Goal: Check status: Check status

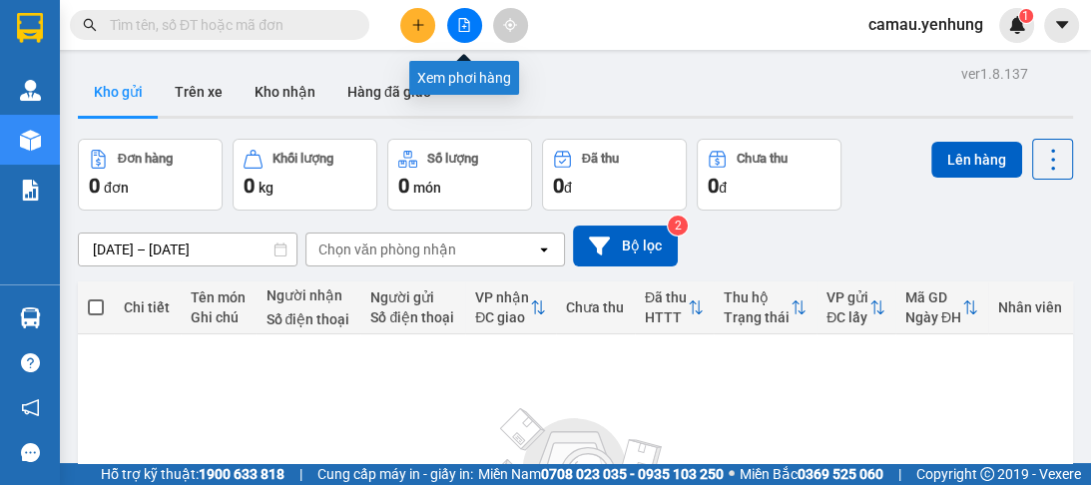
click at [461, 31] on icon "file-add" at bounding box center [464, 25] width 11 height 14
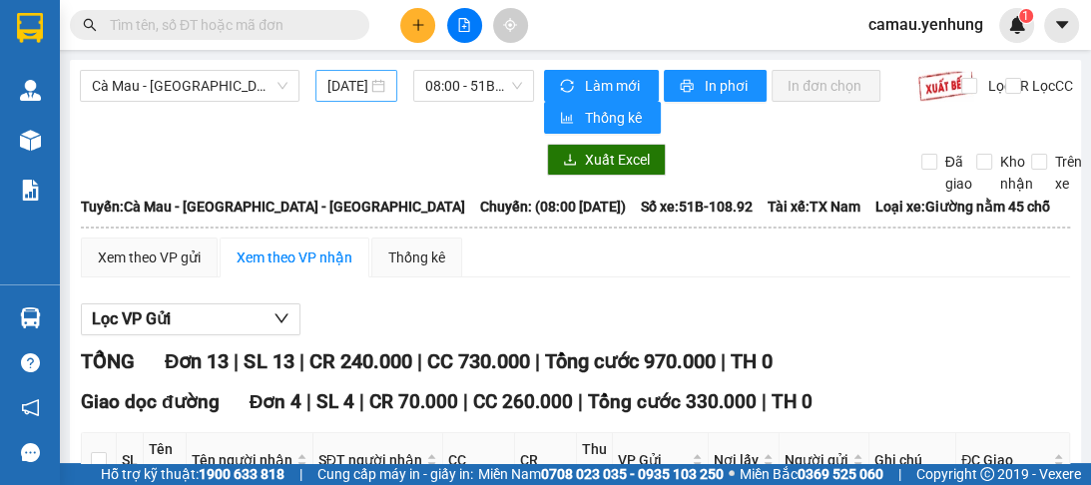
click at [370, 85] on div "[DATE]" at bounding box center [356, 86] width 58 height 22
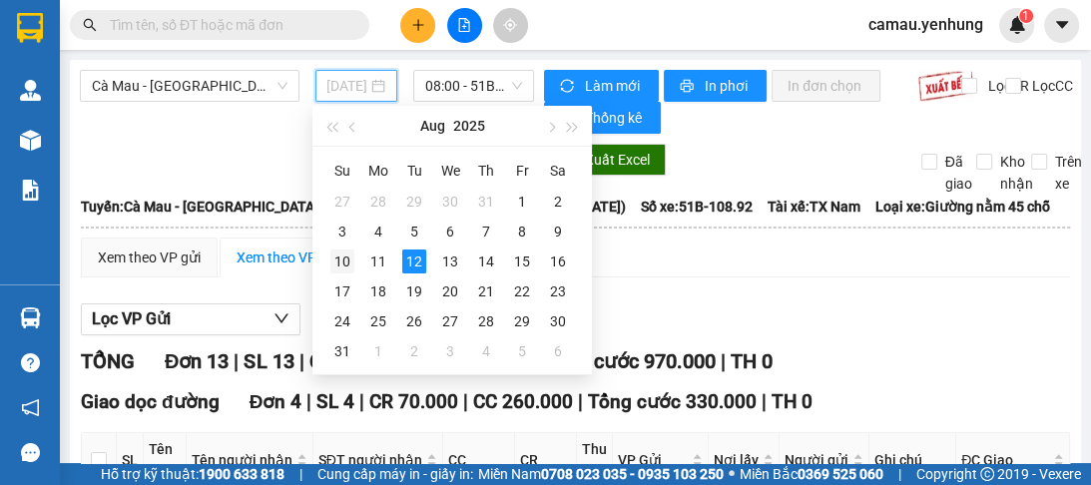
click at [340, 264] on div "10" at bounding box center [342, 262] width 24 height 24
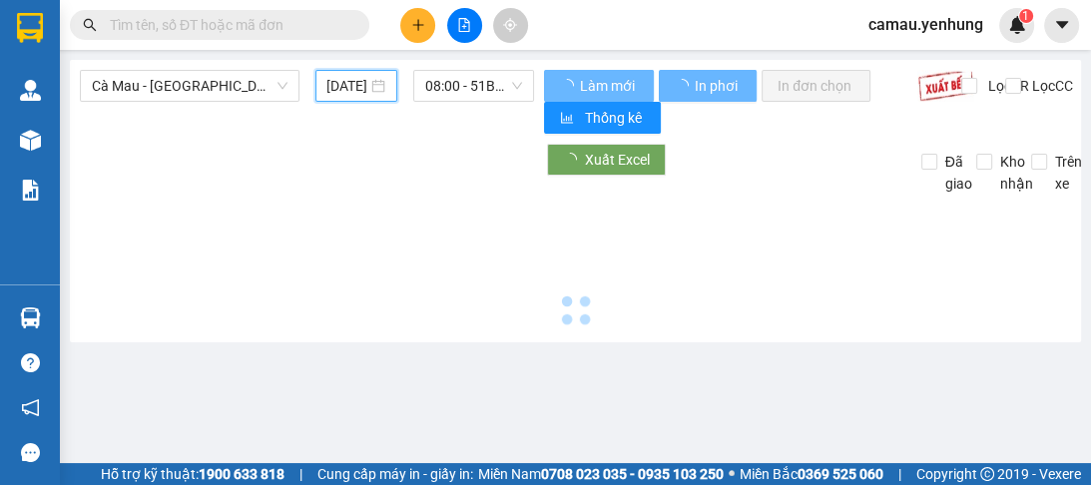
scroll to position [0, 30]
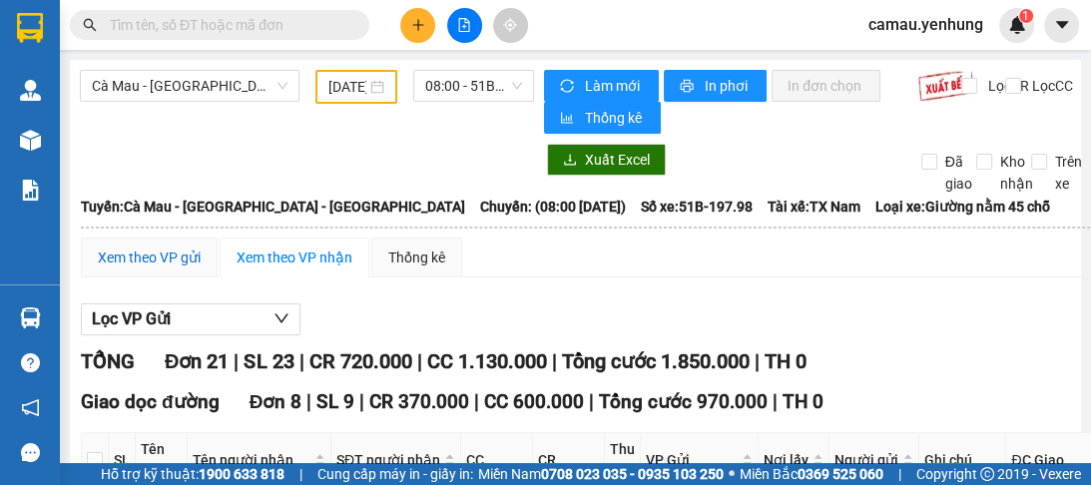
click at [156, 257] on div "Xem theo VP gửi" at bounding box center [149, 258] width 103 height 22
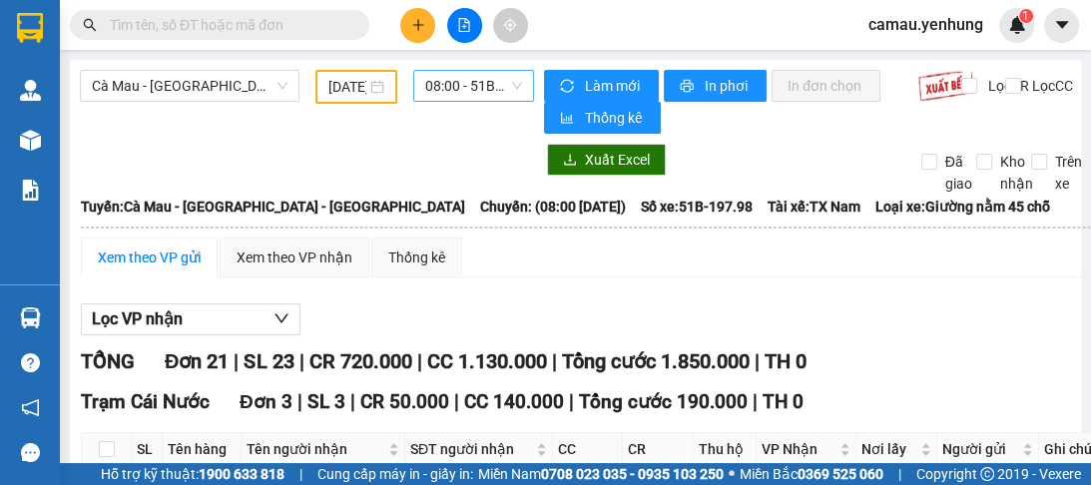
click at [509, 81] on span "08:00 - 51B-197.98" at bounding box center [473, 86] width 97 height 30
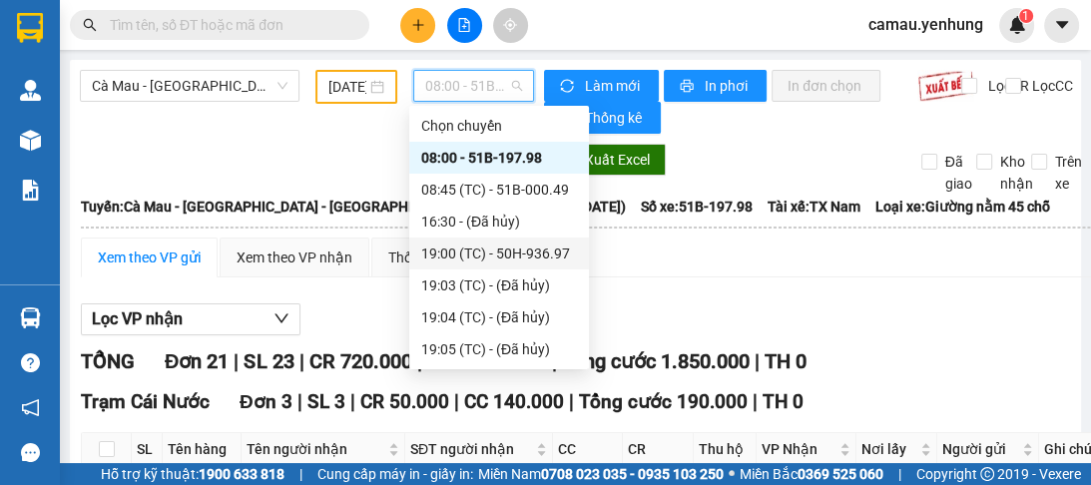
click at [507, 258] on div "19:00 (TC) - 50H-936.97" at bounding box center [499, 254] width 156 height 22
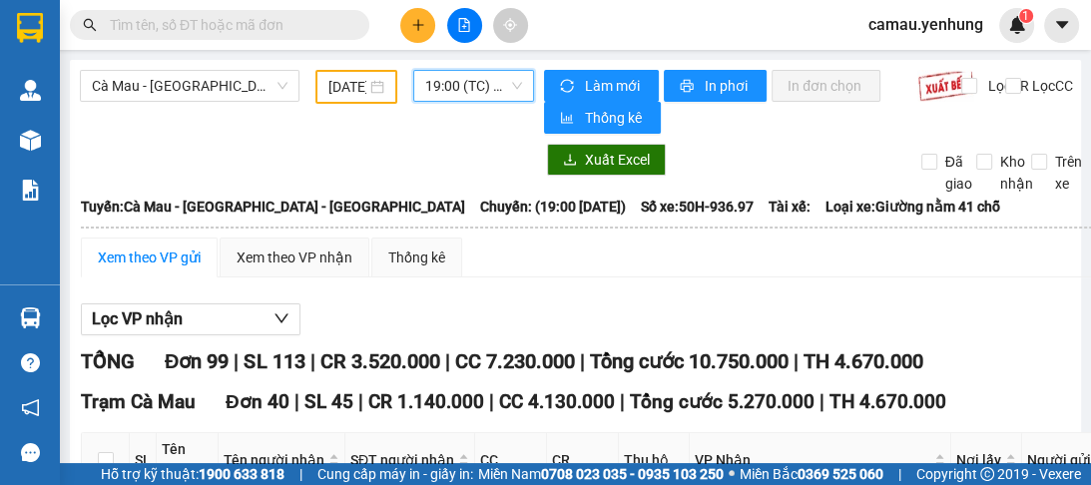
click at [376, 92] on div "[DATE]" at bounding box center [356, 87] width 56 height 22
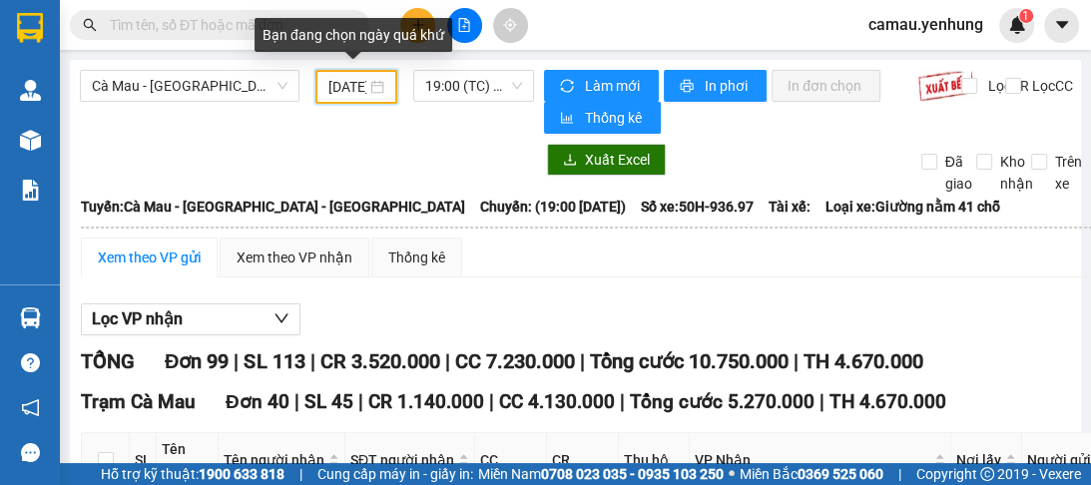
scroll to position [0, 33]
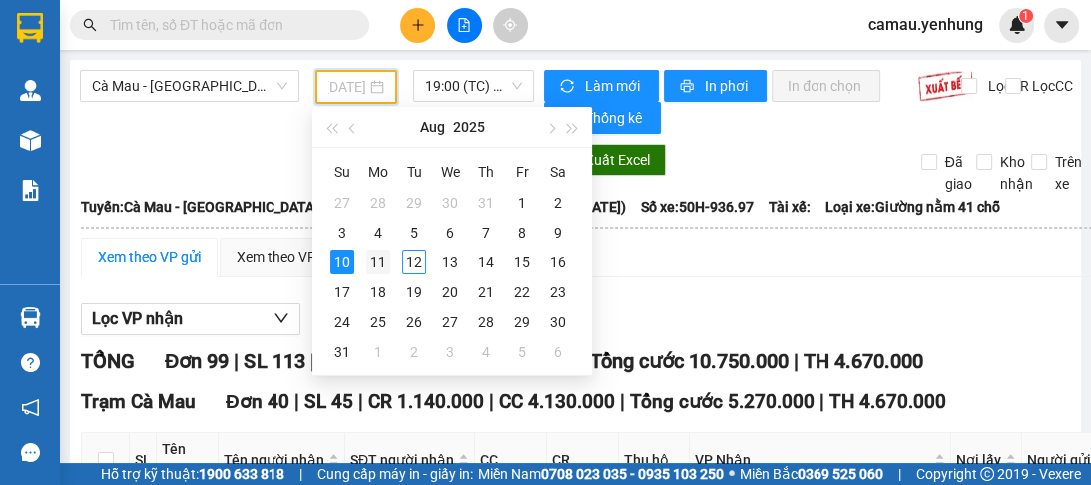
click at [378, 260] on div "11" at bounding box center [378, 263] width 24 height 24
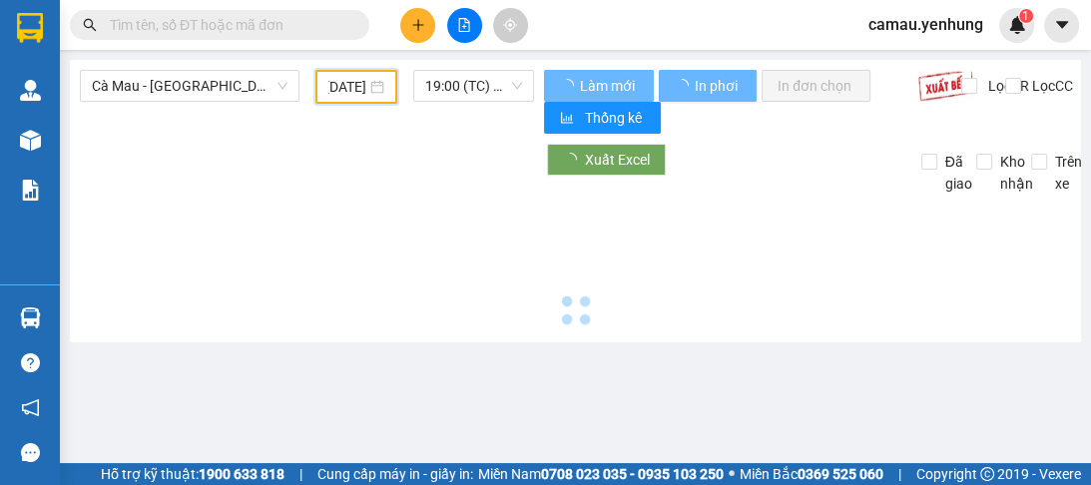
type input "[DATE]"
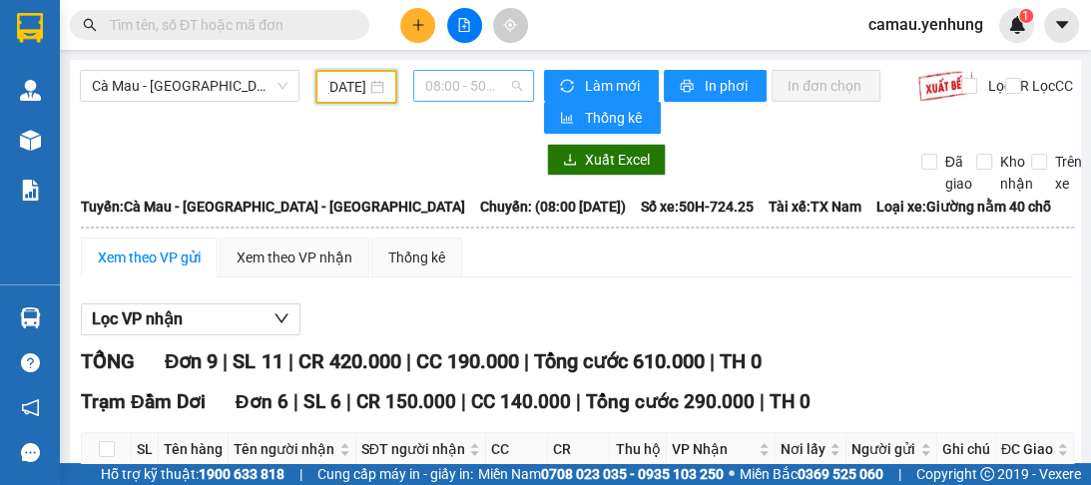
click at [506, 83] on span "08:00 - 50H-724.25" at bounding box center [473, 86] width 97 height 30
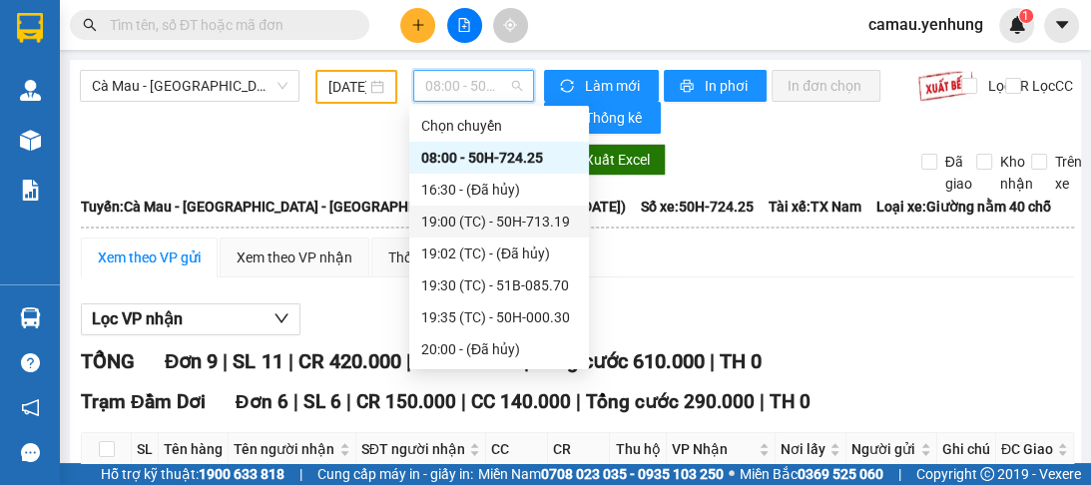
click at [503, 226] on div "19:00 (TC) - 50H-713.19" at bounding box center [499, 222] width 156 height 22
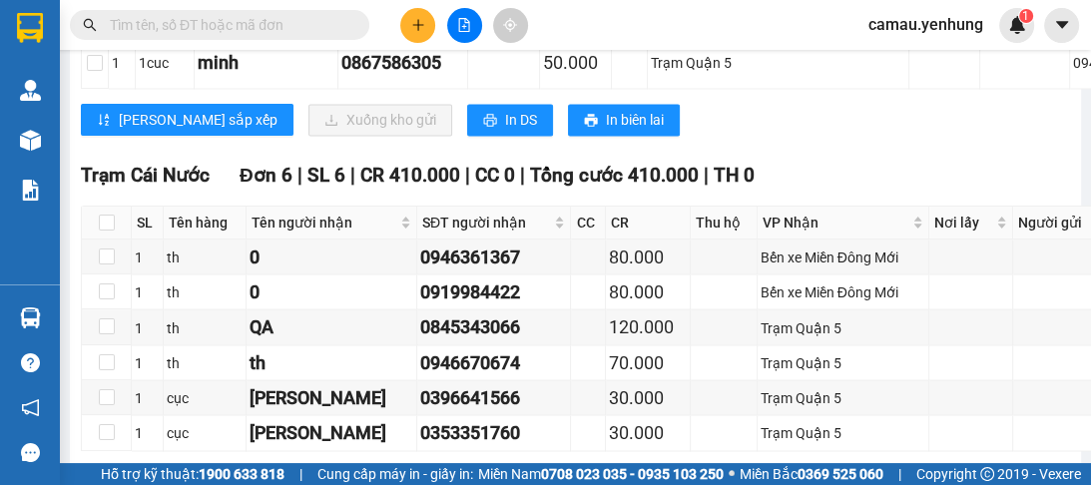
scroll to position [2316, 0]
